Goal: Task Accomplishment & Management: Complete application form

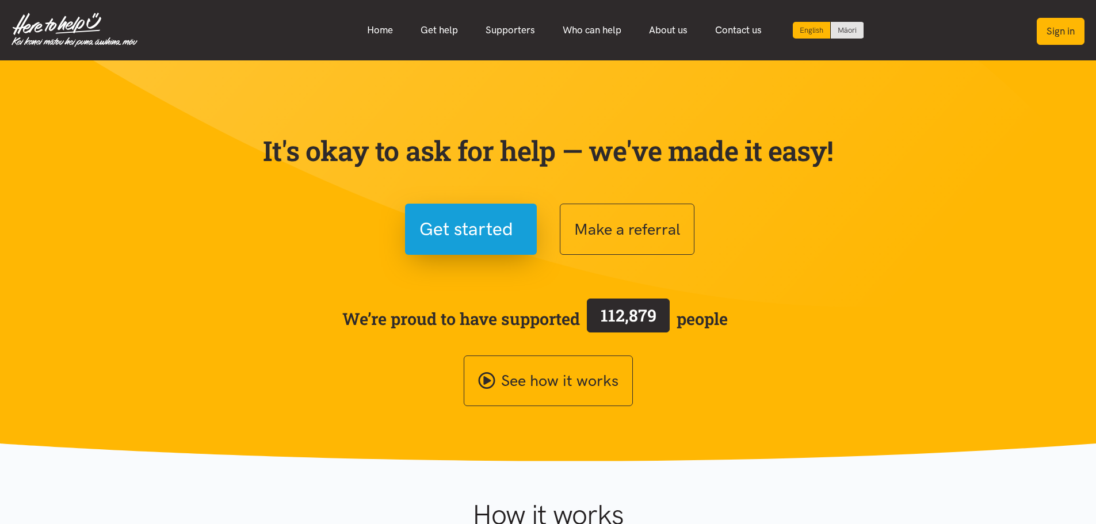
click at [1061, 33] on button "Sign in" at bounding box center [1061, 31] width 48 height 27
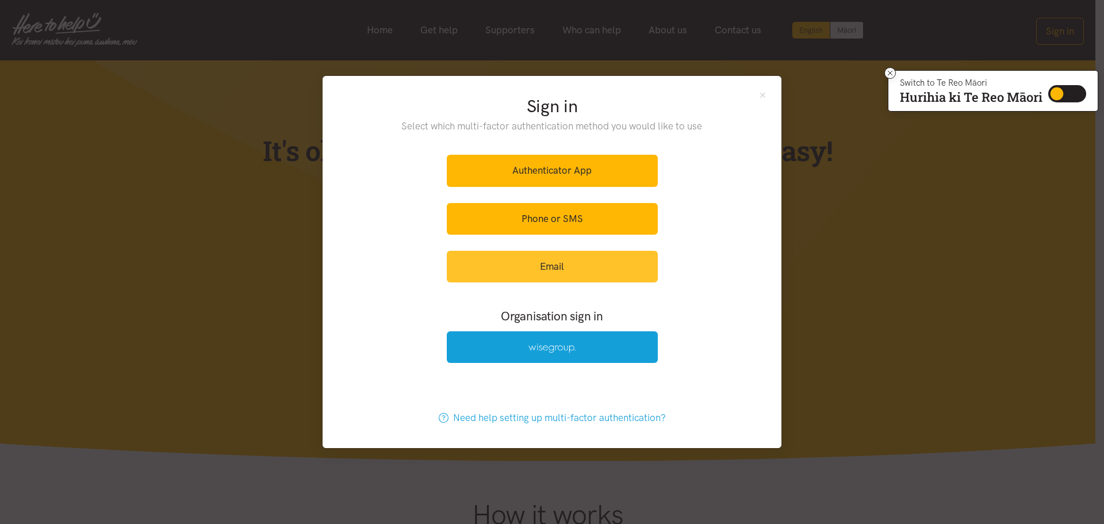
click at [564, 262] on link "Email" at bounding box center [552, 267] width 211 height 32
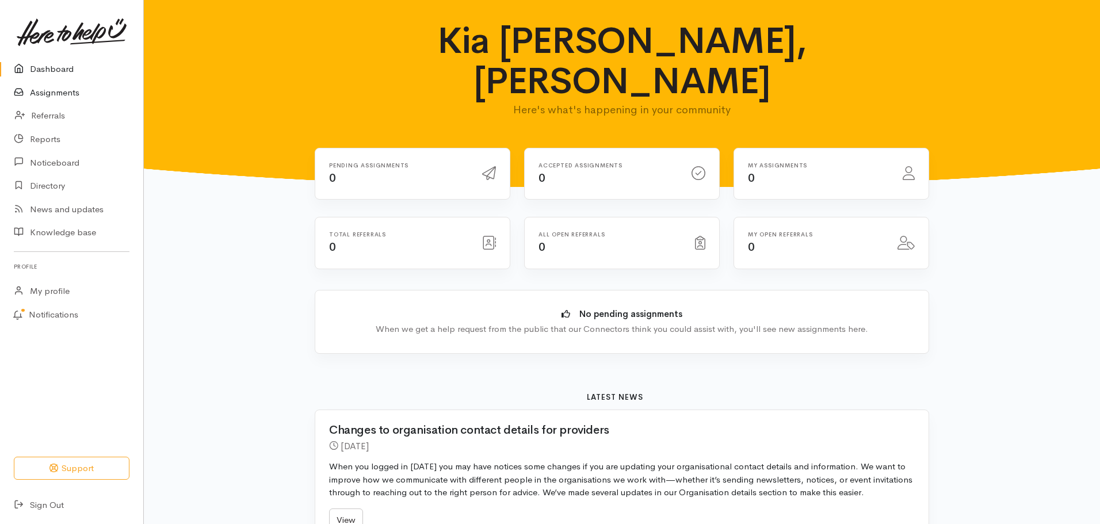
click at [63, 94] on link "Assignments" at bounding box center [71, 93] width 143 height 24
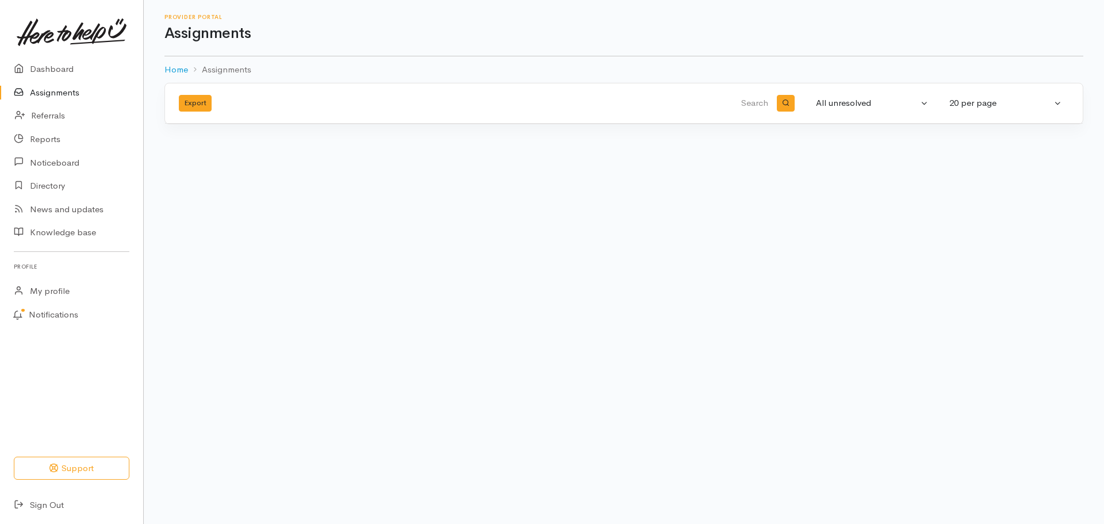
click at [756, 104] on input "search" at bounding box center [632, 104] width 277 height 28
type input "[PERSON_NAME]"
click at [926, 101] on button "All unresolved" at bounding box center [872, 103] width 127 height 22
click at [829, 221] on span "All" at bounding box center [829, 217] width 10 height 13
select select "All"
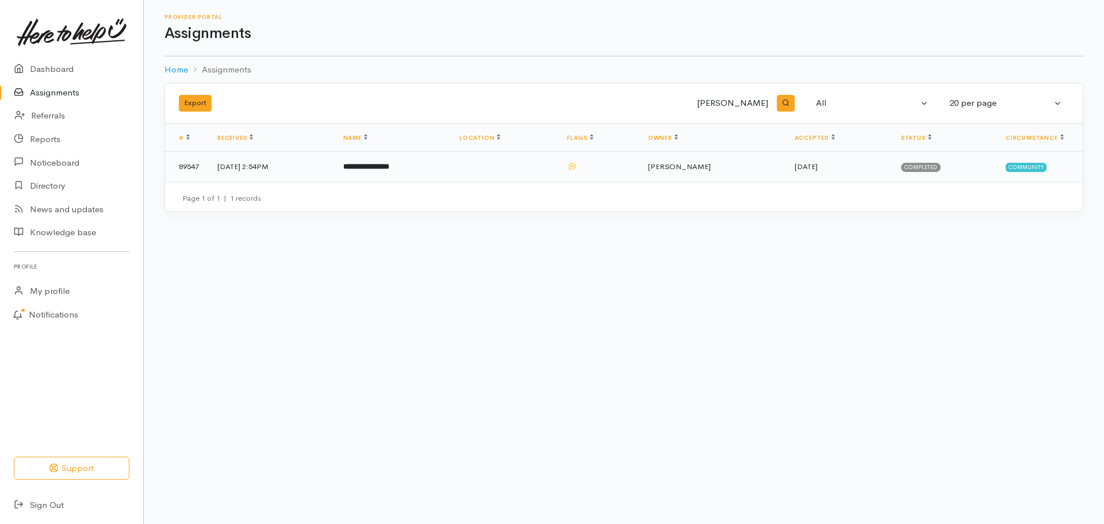
click at [277, 168] on td "8 Oct 2025, 2:54PM" at bounding box center [271, 167] width 126 height 30
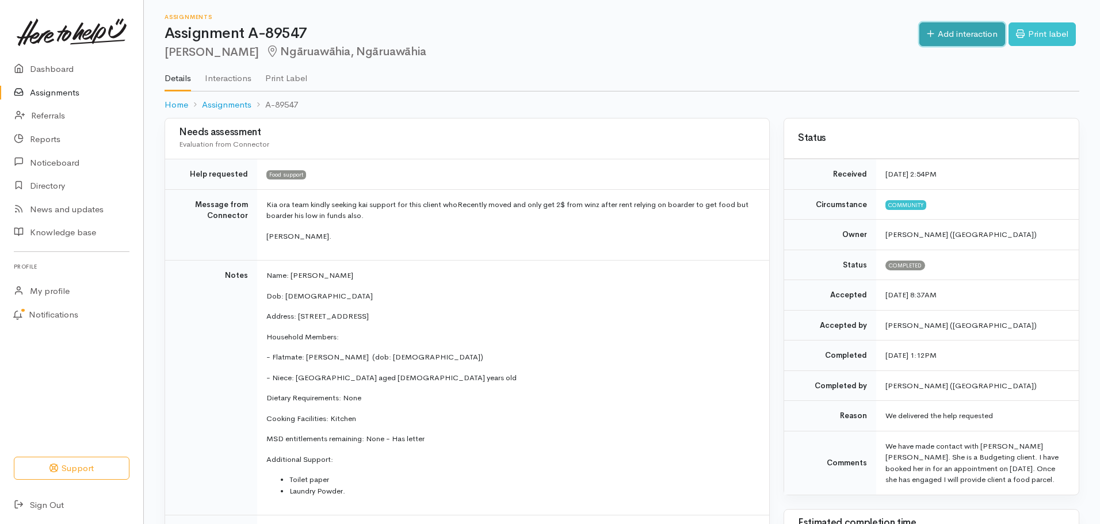
click at [974, 34] on link "Add interaction" at bounding box center [962, 34] width 86 height 24
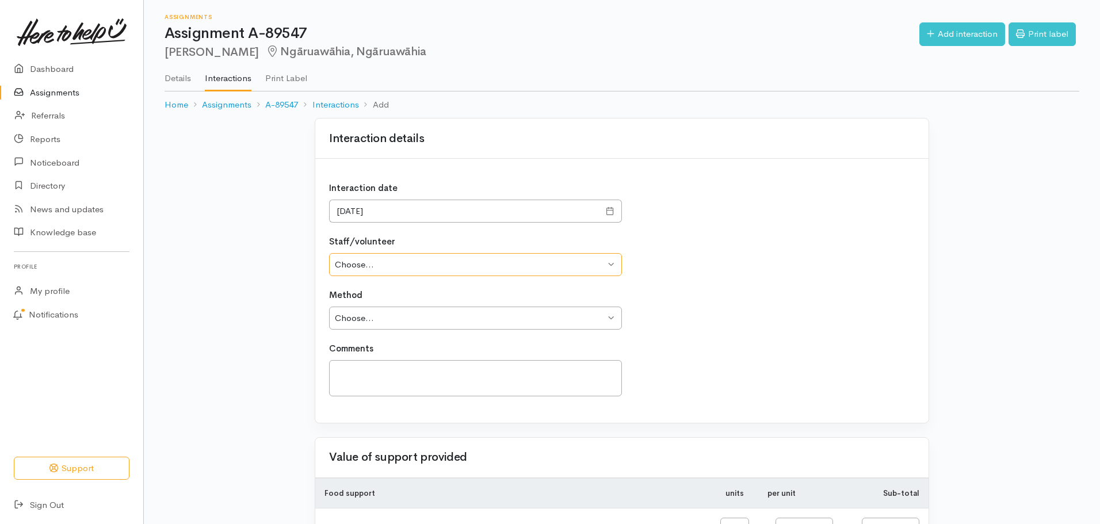
click at [607, 263] on select "Choose... Anne Ramsay Venessa Rice Stephanie Goodman" at bounding box center [475, 265] width 293 height 24
select select "1802"
click at [329, 253] on select "Choose... Anne Ramsay Venessa Rice Stephanie Goodman" at bounding box center [475, 265] width 293 height 24
click at [600, 319] on select "Choose... Phone Visit Other" at bounding box center [475, 319] width 293 height 24
select select "3"
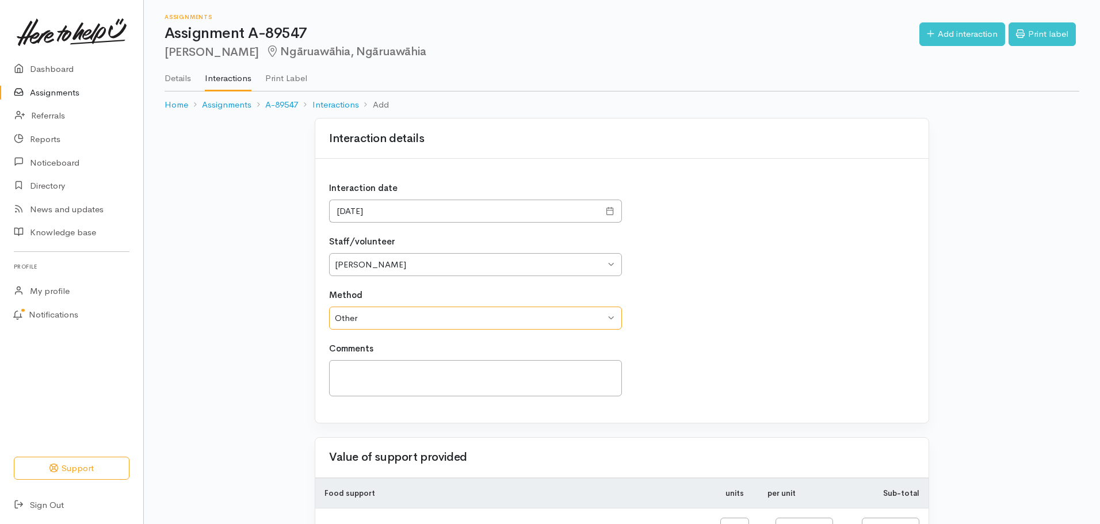
click at [329, 307] on select "Choose... Phone Visit Other" at bounding box center [475, 319] width 293 height 24
click at [557, 369] on textarea at bounding box center [475, 378] width 293 height 36
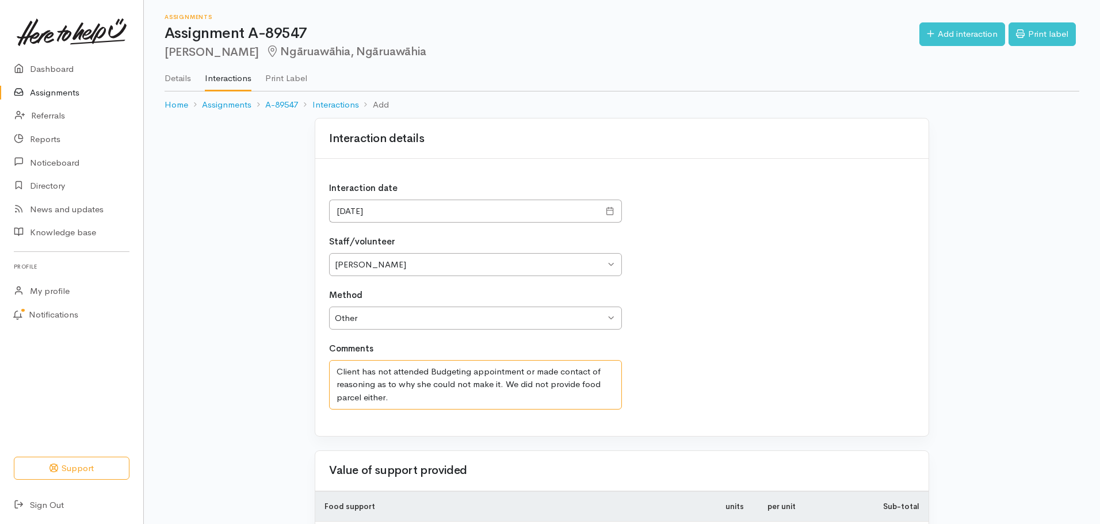
click at [500, 384] on textarea "Client has not attended Budgeting appointment or made contact of reasoning as t…" at bounding box center [475, 384] width 293 height 49
click at [338, 396] on textarea "Client has not attended Budgeting appointment or made contact of reasoning as t…" at bounding box center [475, 384] width 293 height 49
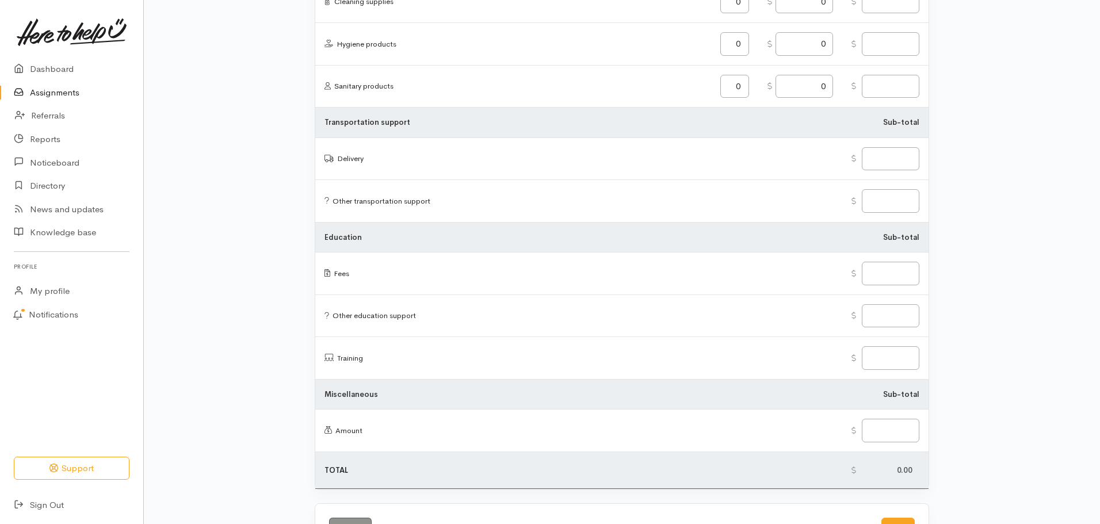
scroll to position [1341, 0]
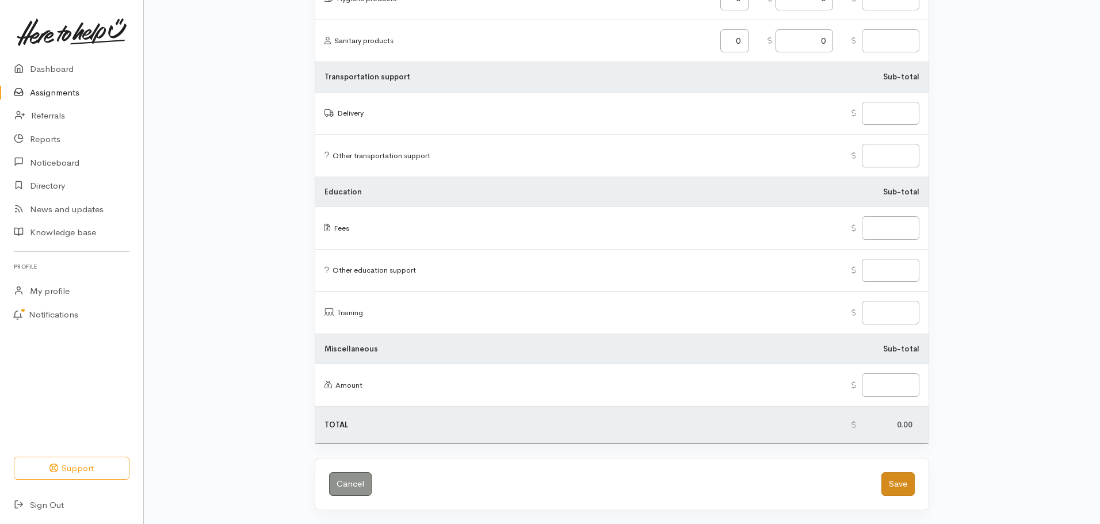
type textarea "Client has not attended Budgeting appointment or made contact of reasoning as t…"
click at [896, 480] on button "Save" at bounding box center [897, 484] width 33 height 24
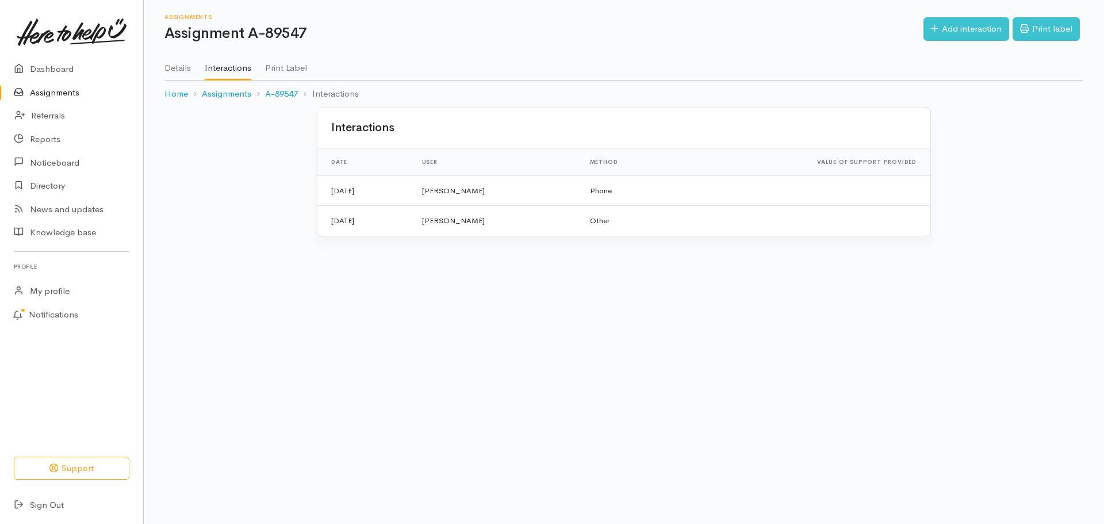
click at [55, 98] on link "Assignments" at bounding box center [71, 93] width 143 height 24
